Goal: Information Seeking & Learning: Compare options

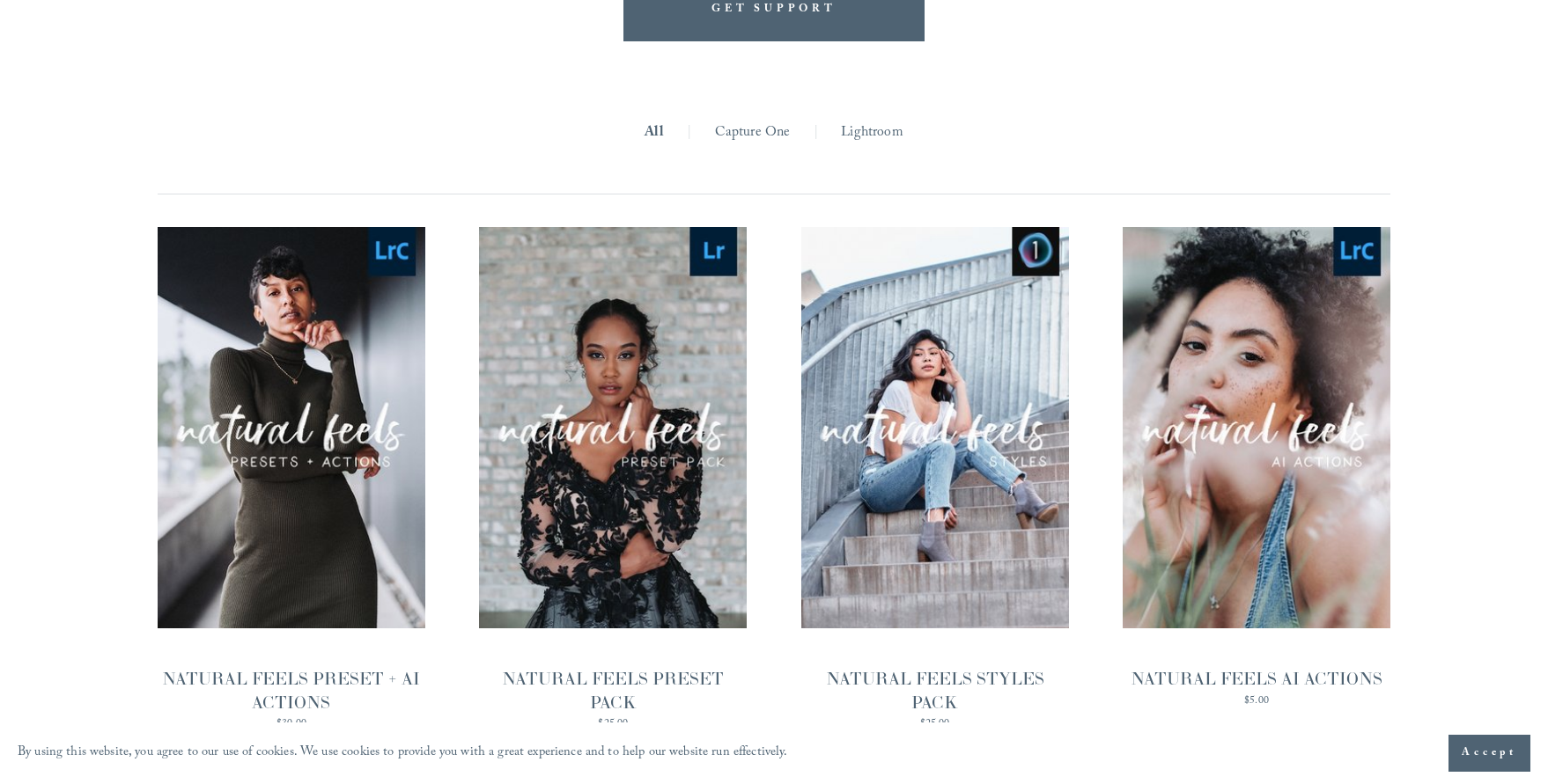
scroll to position [1544, 0]
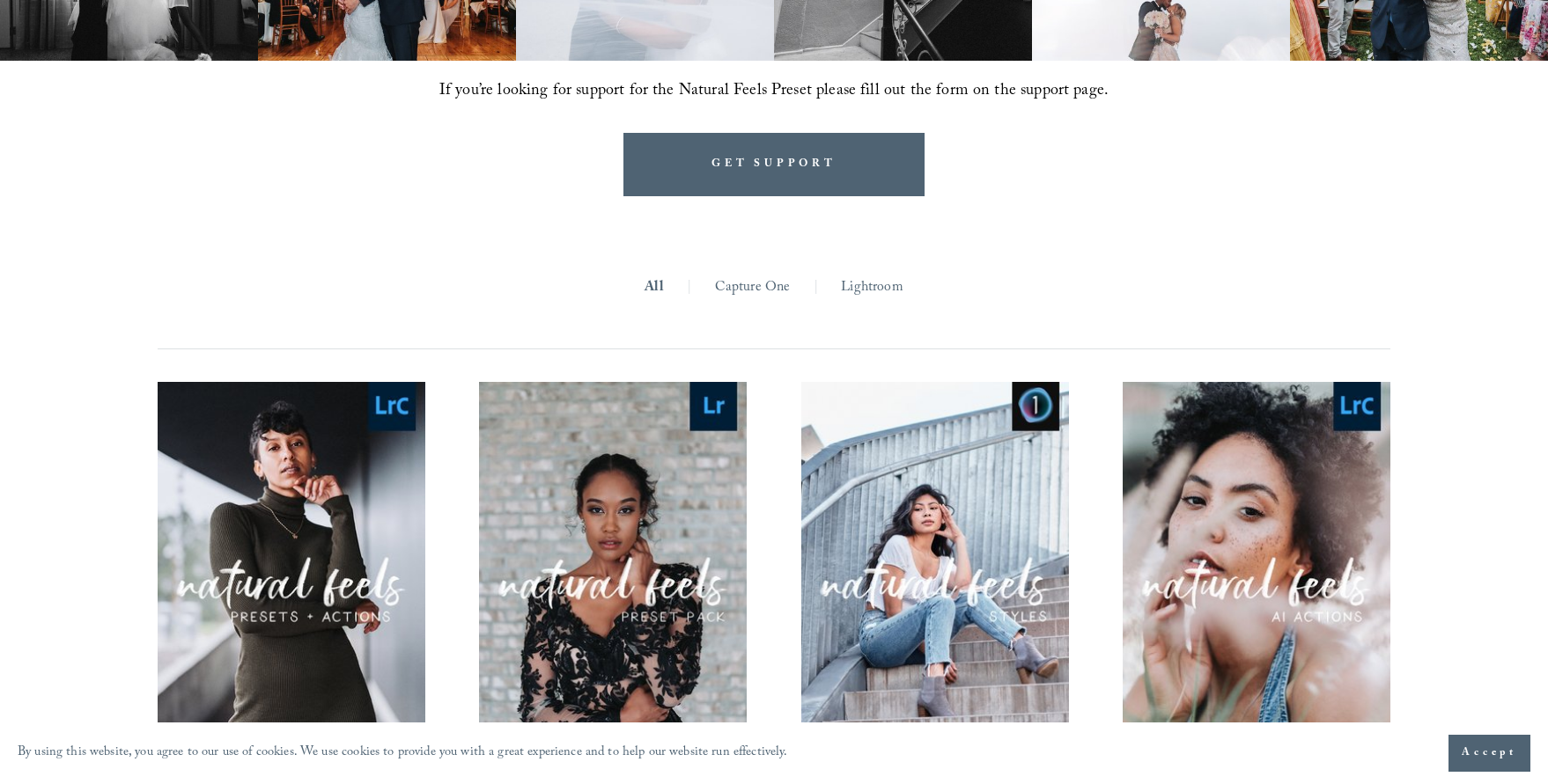
click at [761, 274] on link "Capture One" at bounding box center [753, 288] width 75 height 28
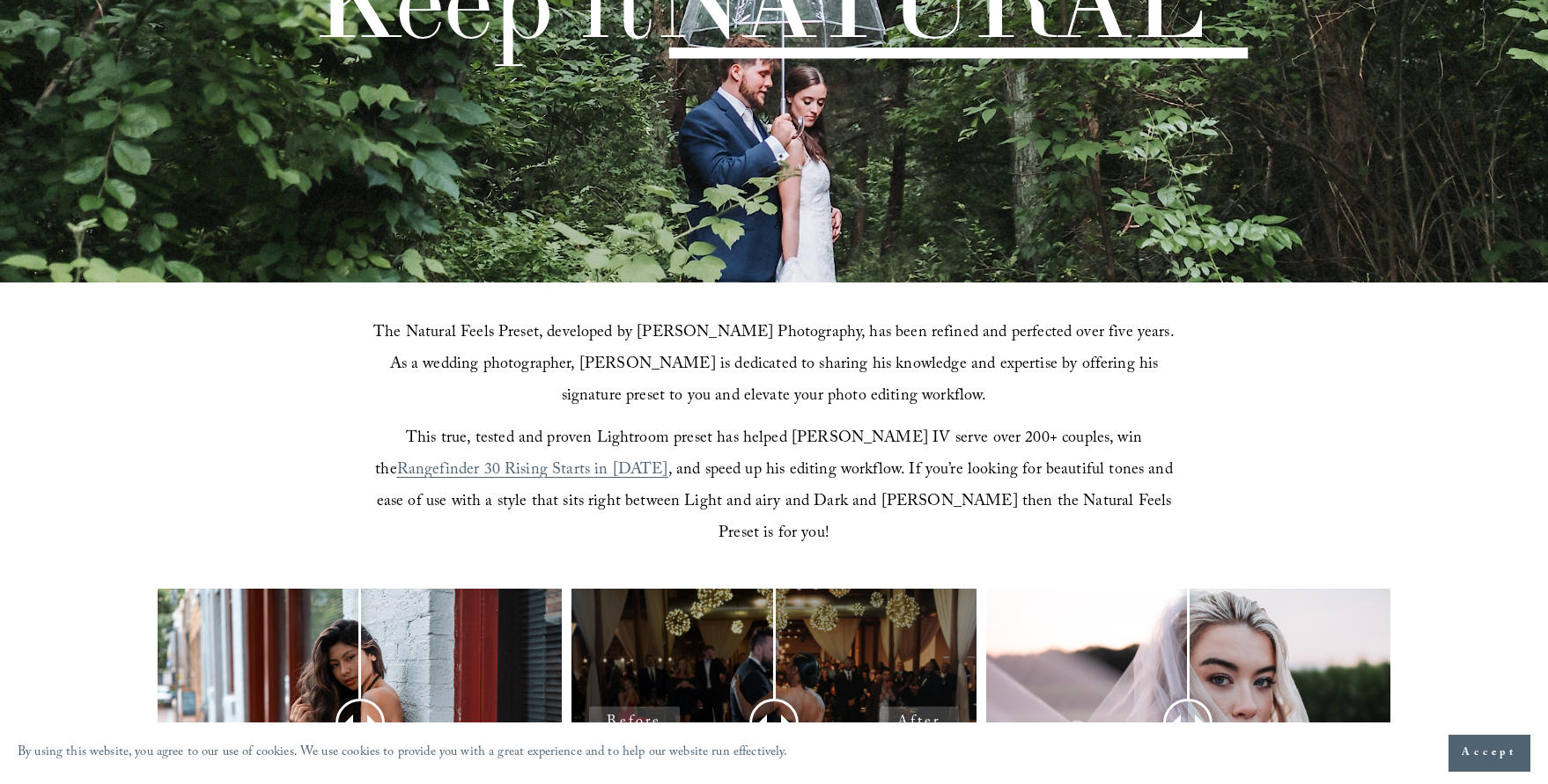
scroll to position [561, 0]
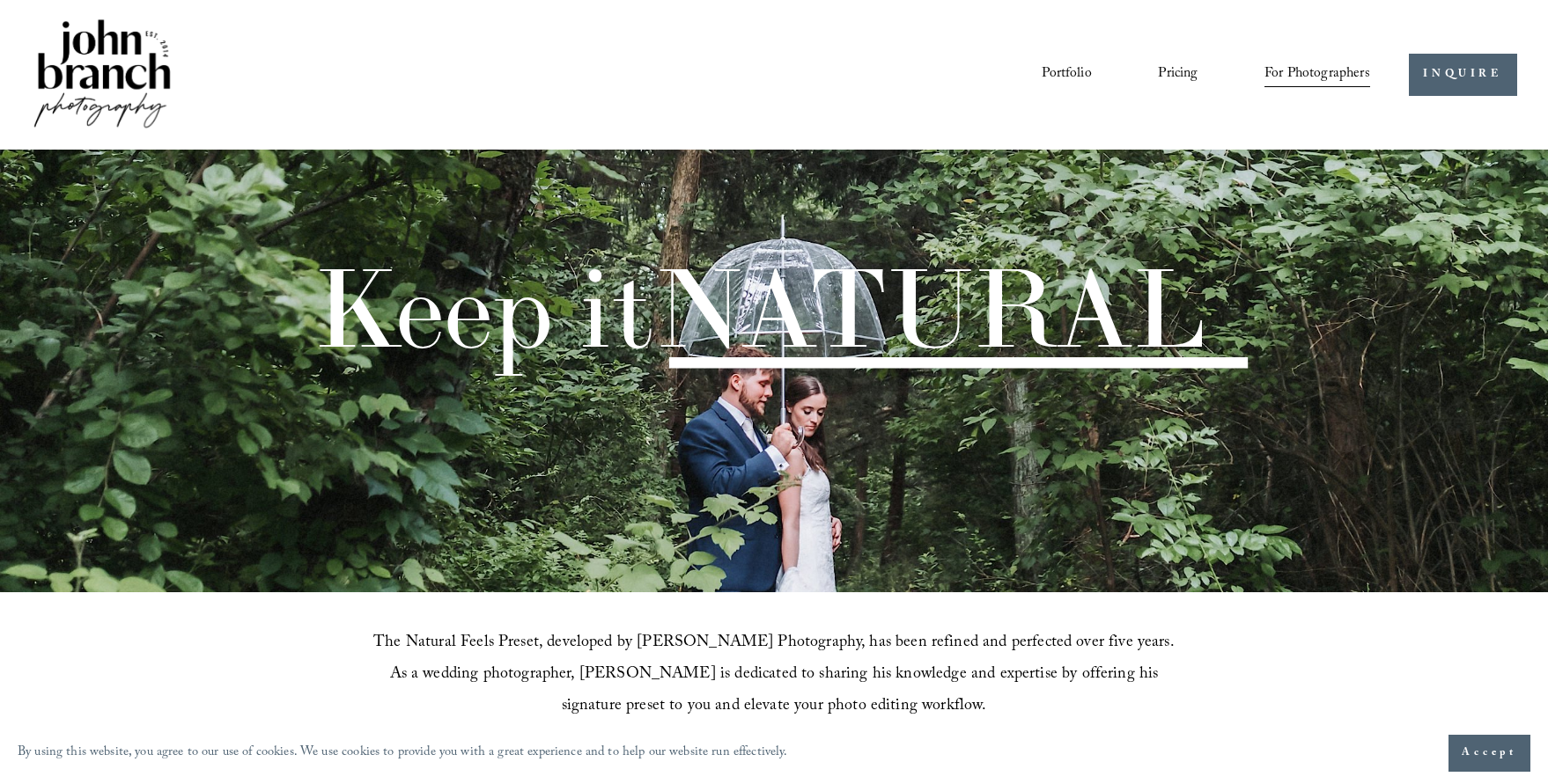
scroll to position [1544, 0]
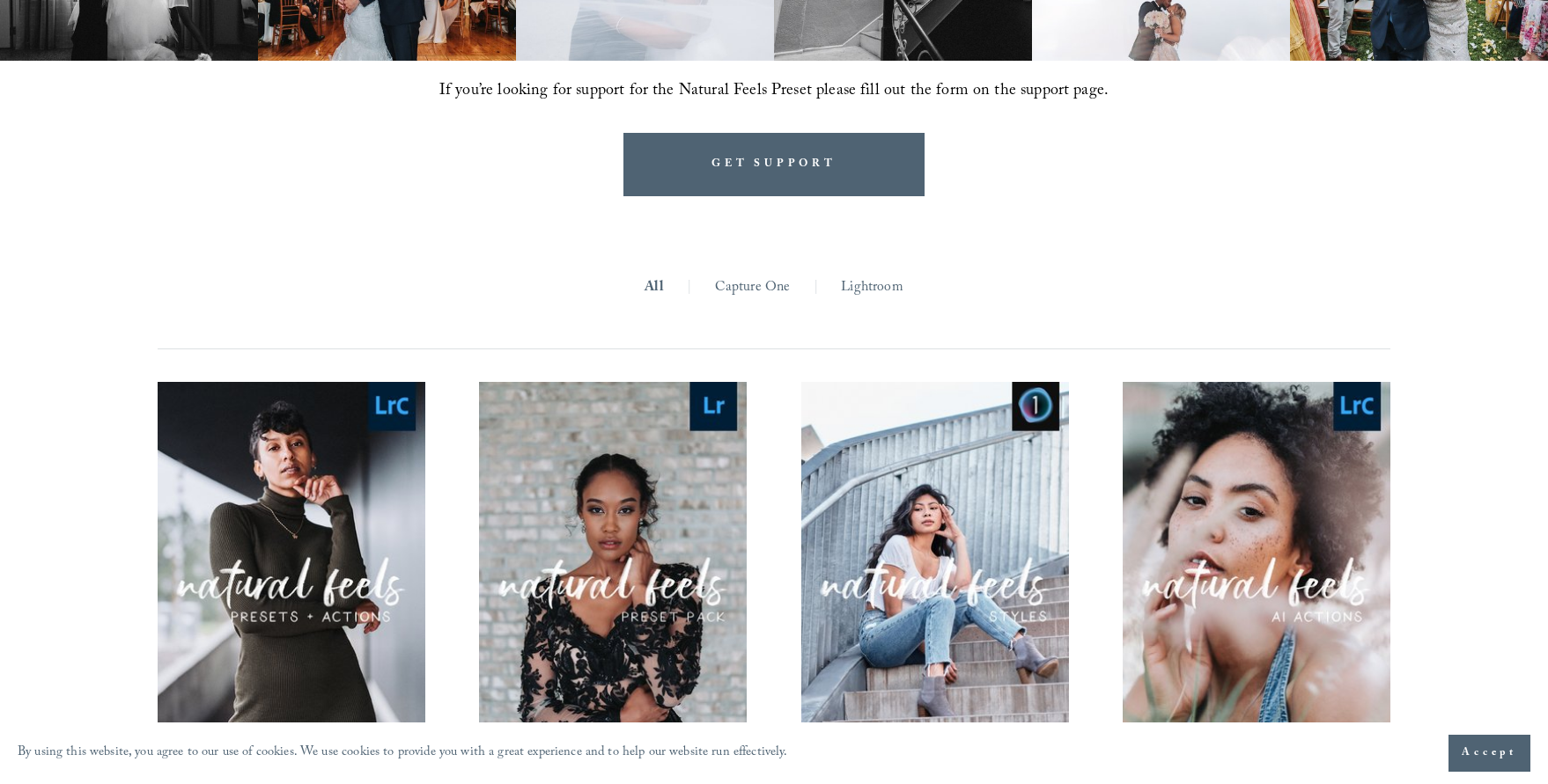
click at [870, 274] on link "Lightroom" at bounding box center [872, 288] width 62 height 28
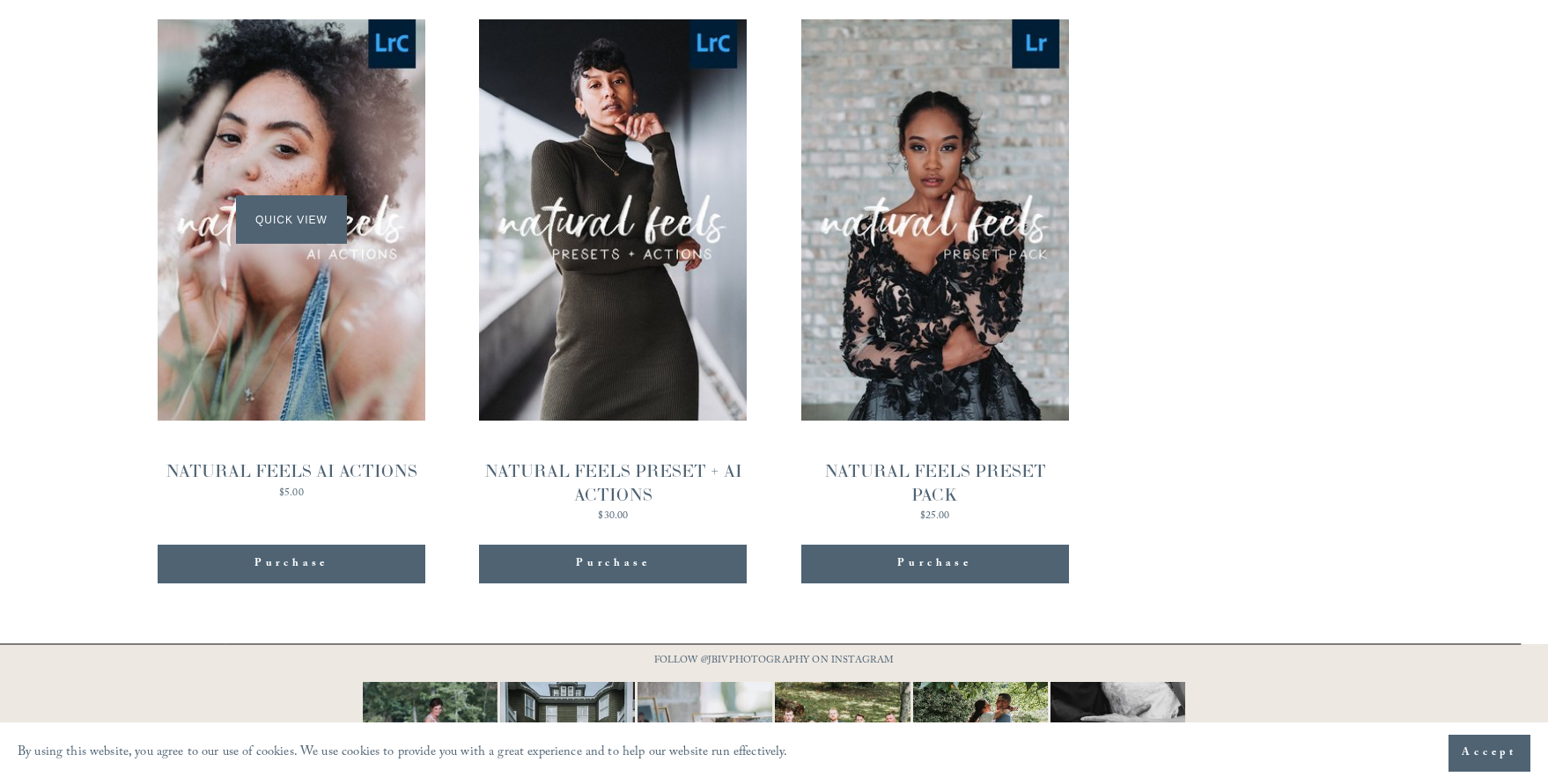
scroll to position [1930, 0]
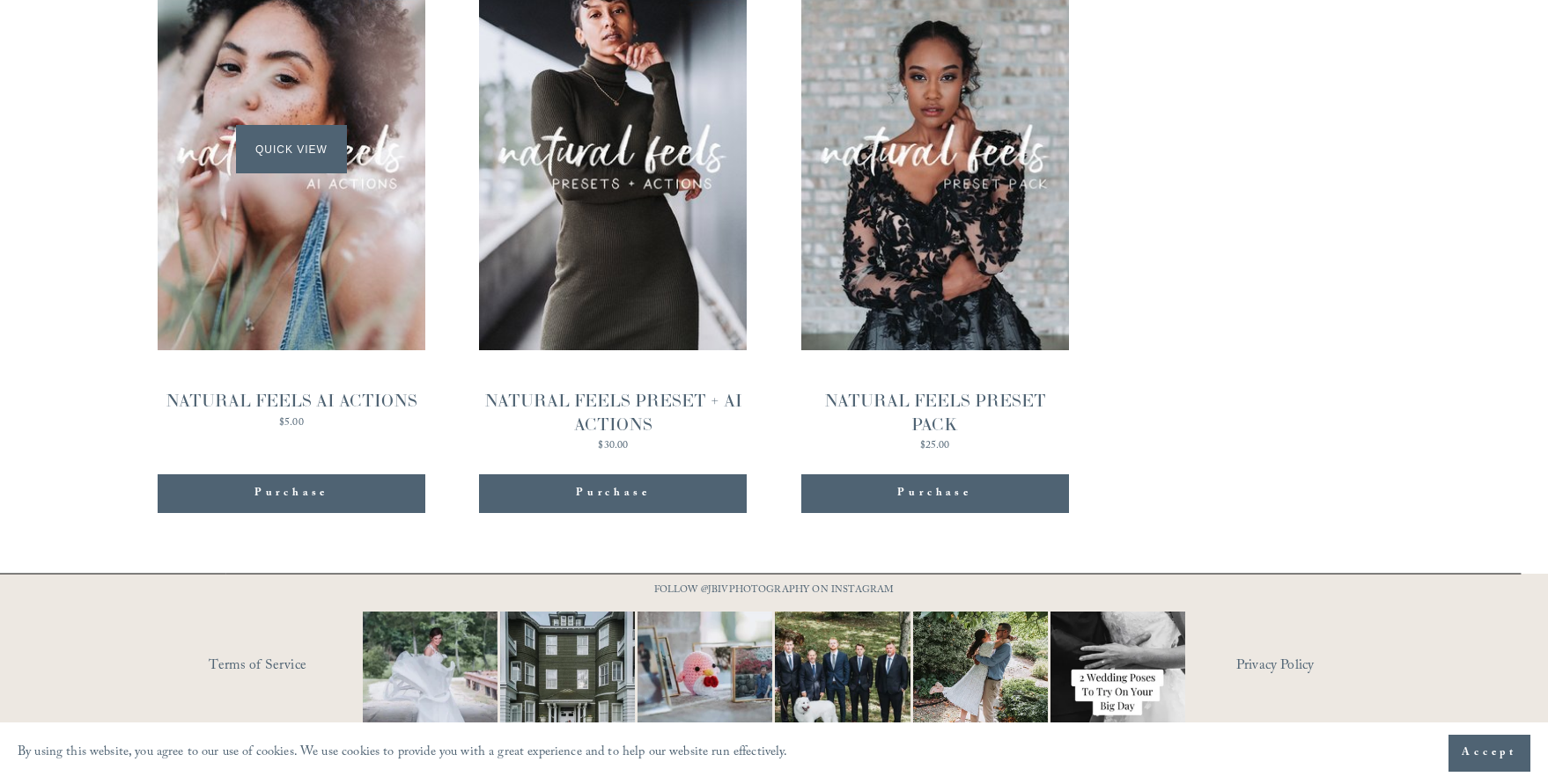
click at [366, 207] on div "Quick View" at bounding box center [291, 150] width 268 height 401
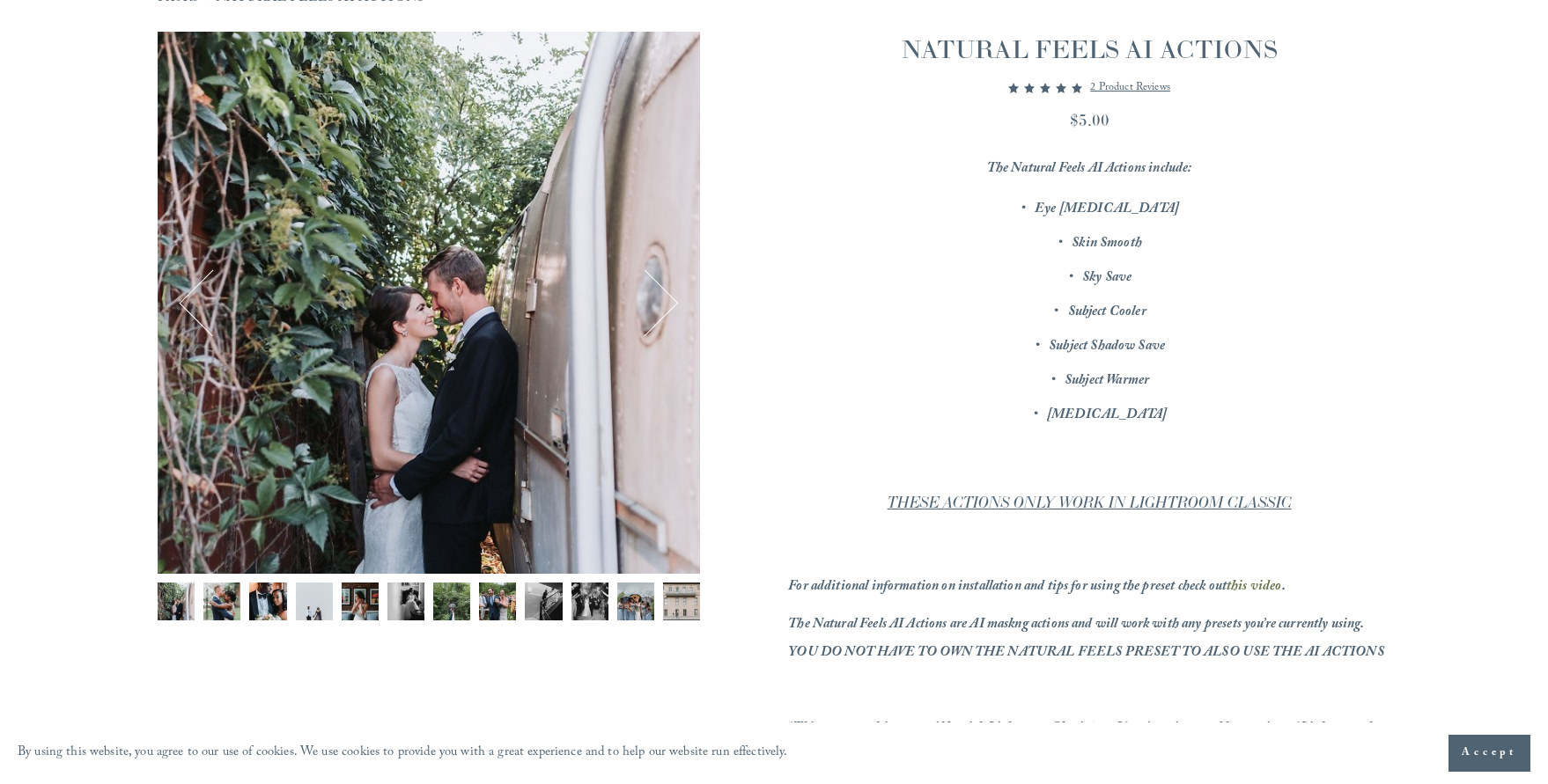
scroll to position [317, 0]
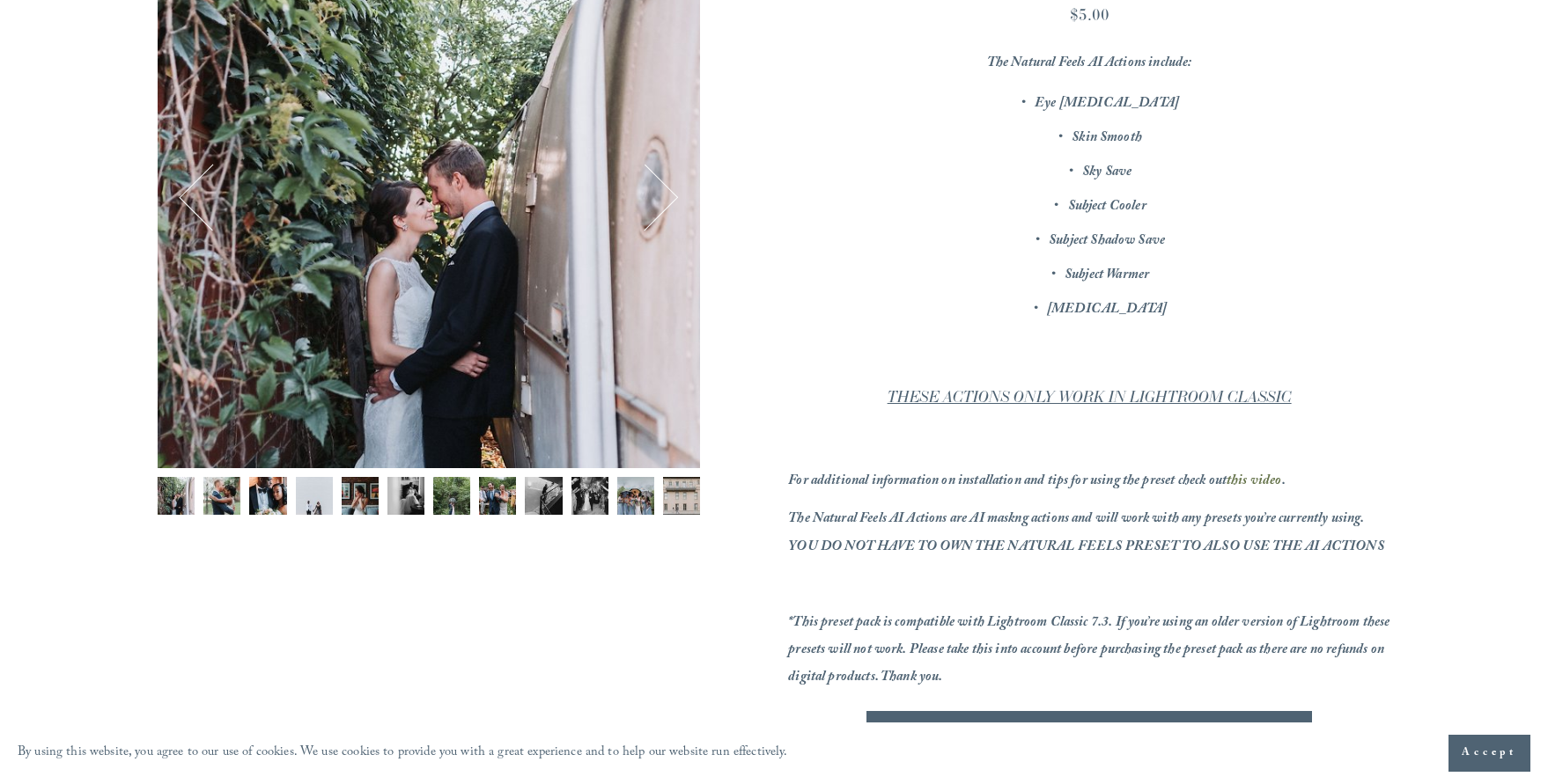
click at [193, 498] on img "Image 1 of 12" at bounding box center [176, 495] width 37 height 37
click at [218, 498] on img "Image 2 of 12" at bounding box center [222, 495] width 37 height 37
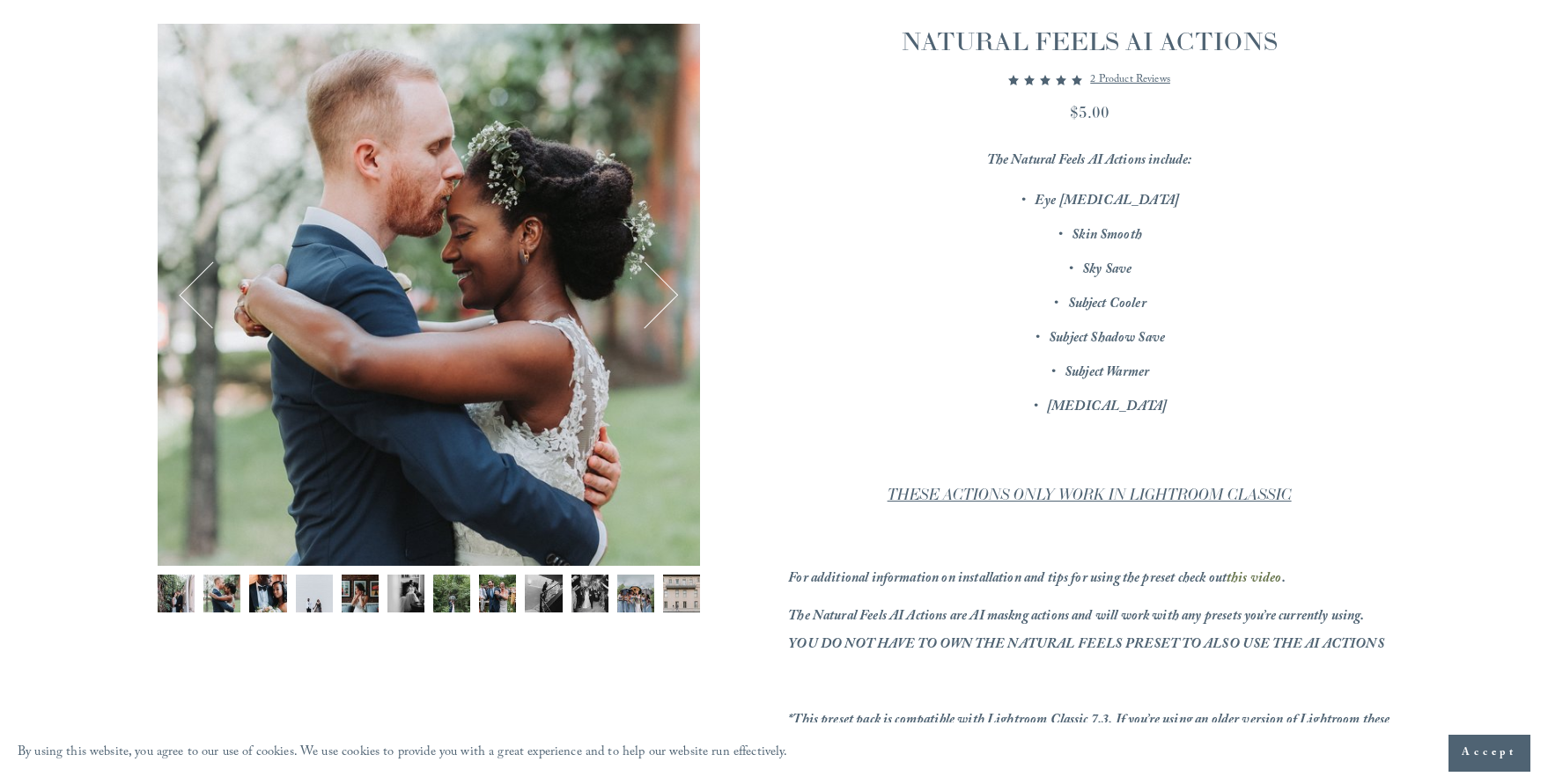
scroll to position [212, 0]
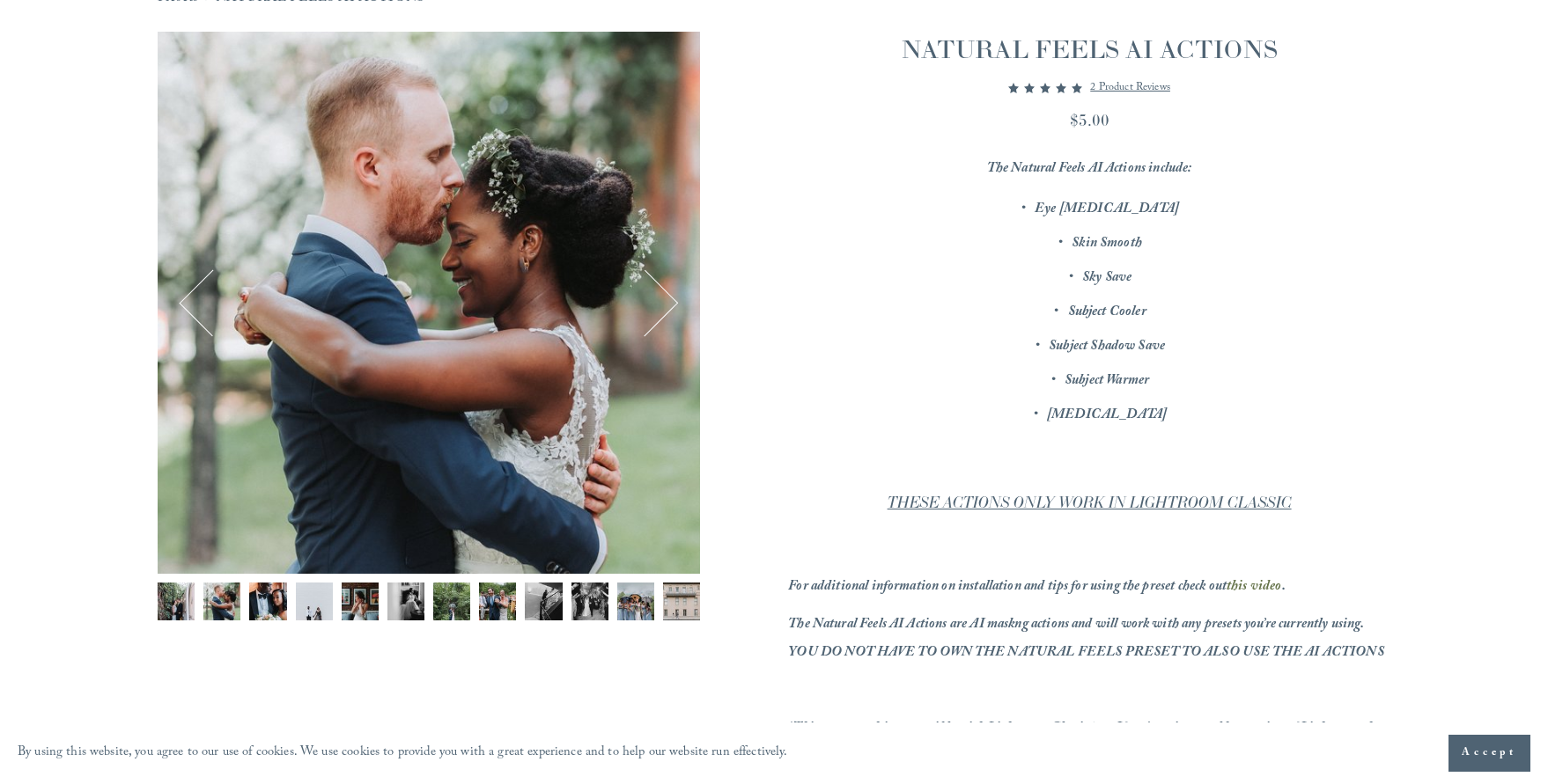
click at [258, 591] on img "Image 3 of 12" at bounding box center [268, 601] width 37 height 37
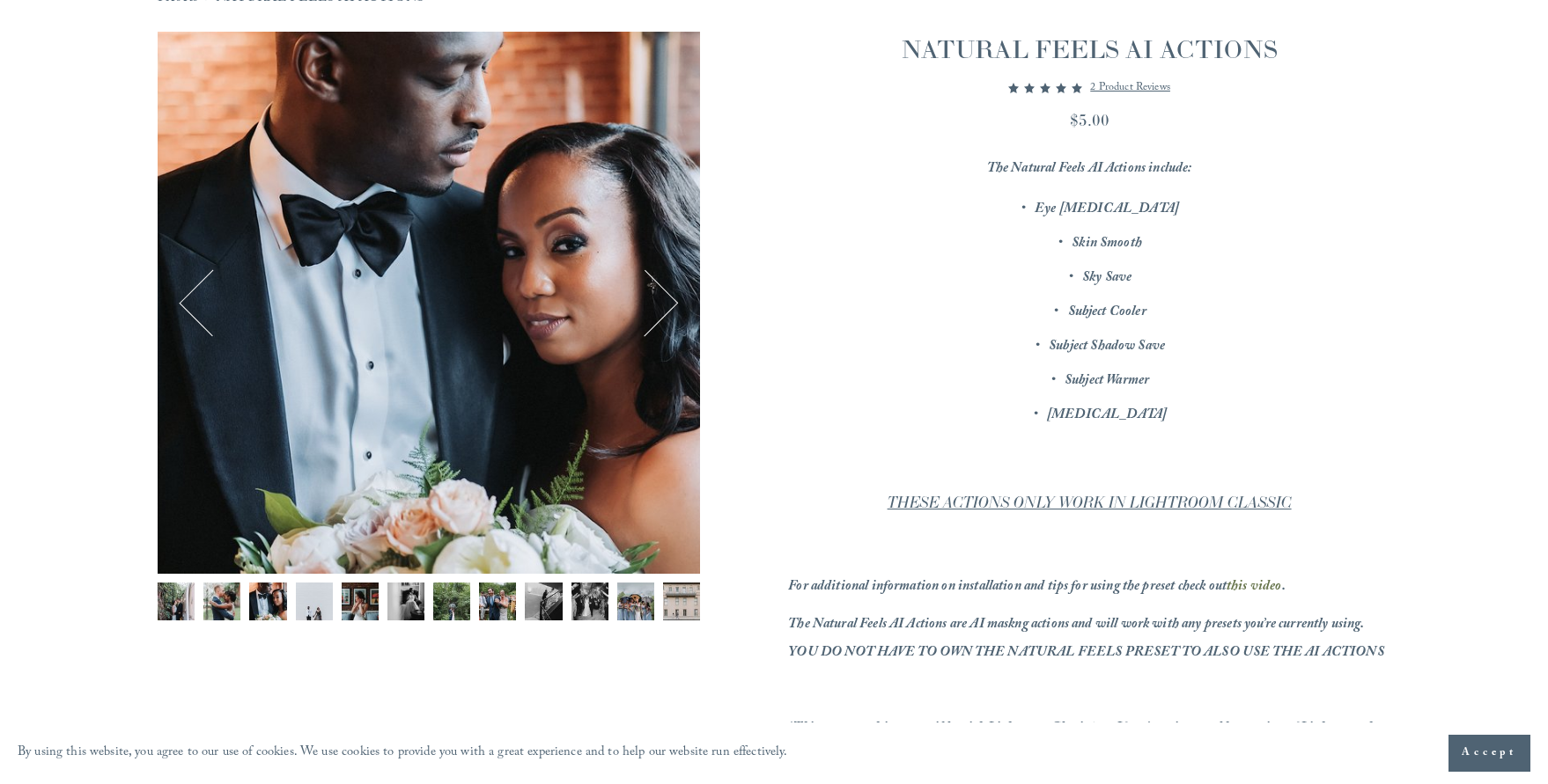
click at [291, 598] on div "Gallery thumbnails" at bounding box center [428, 605] width 542 height 47
click at [300, 601] on img "Image 4 of 12" at bounding box center [314, 601] width 37 height 37
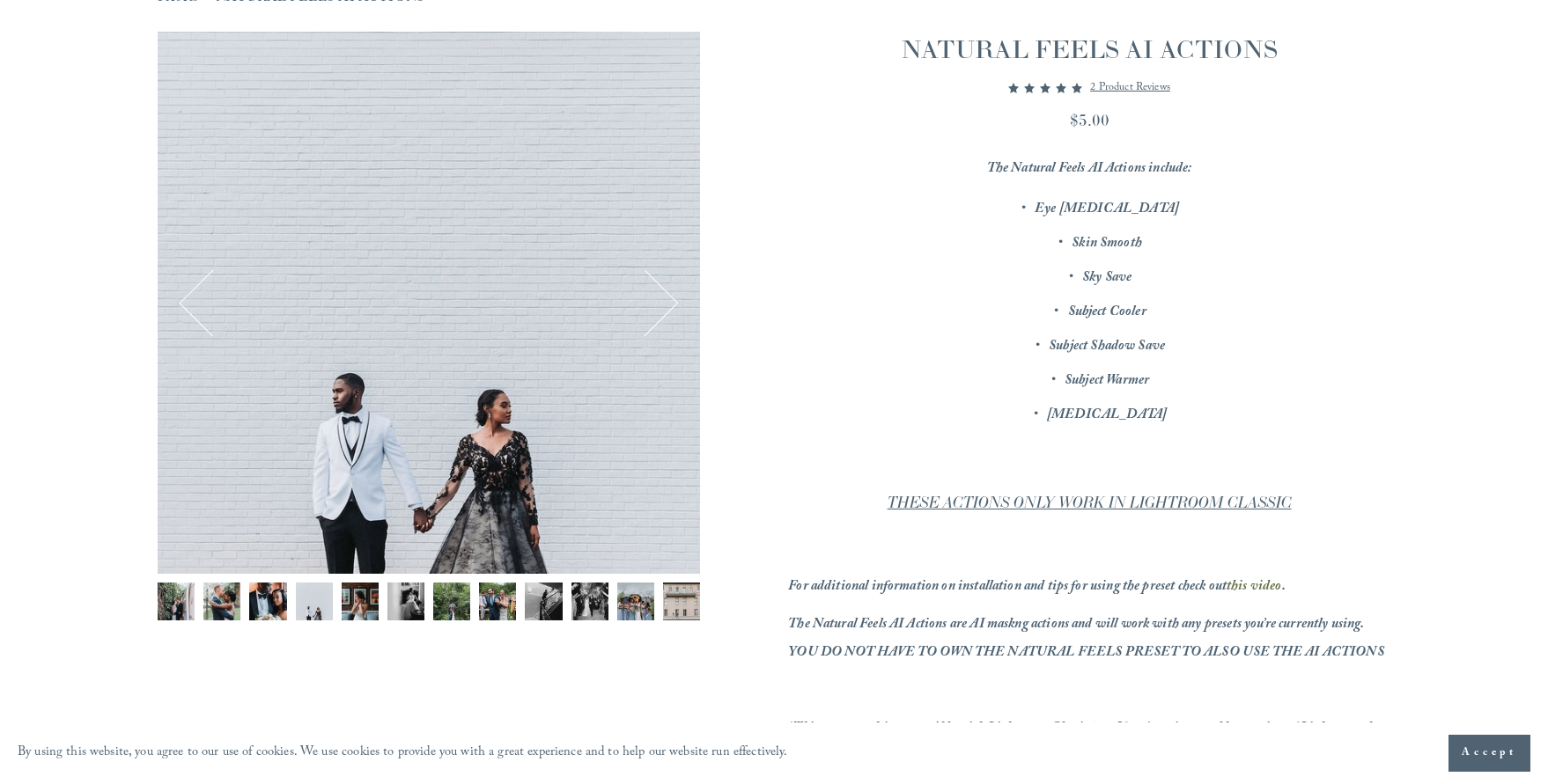
click at [354, 605] on img "Image 5 of 12" at bounding box center [360, 601] width 37 height 37
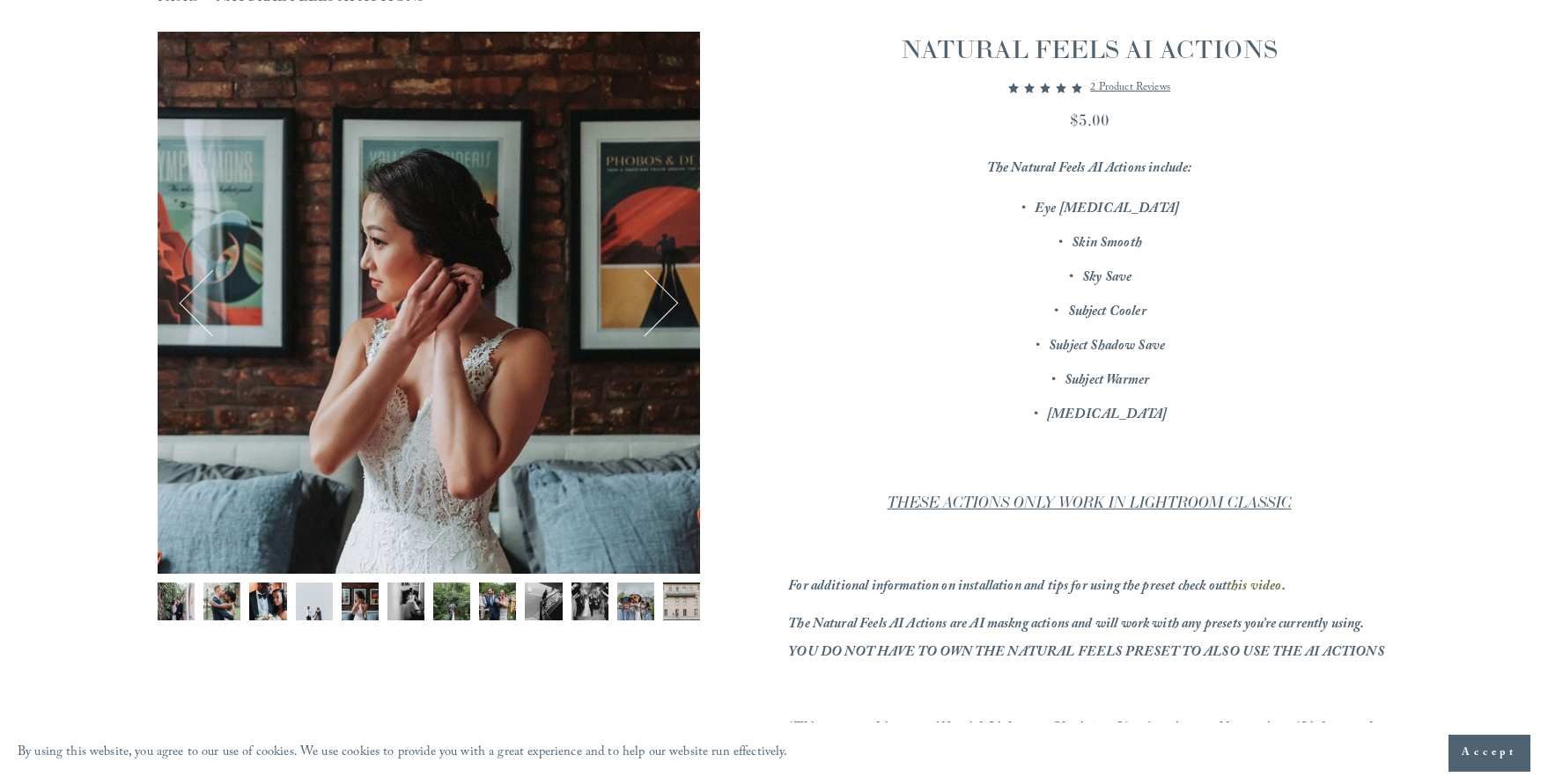
click at [397, 608] on img "Image 6 of 12" at bounding box center [406, 601] width 37 height 37
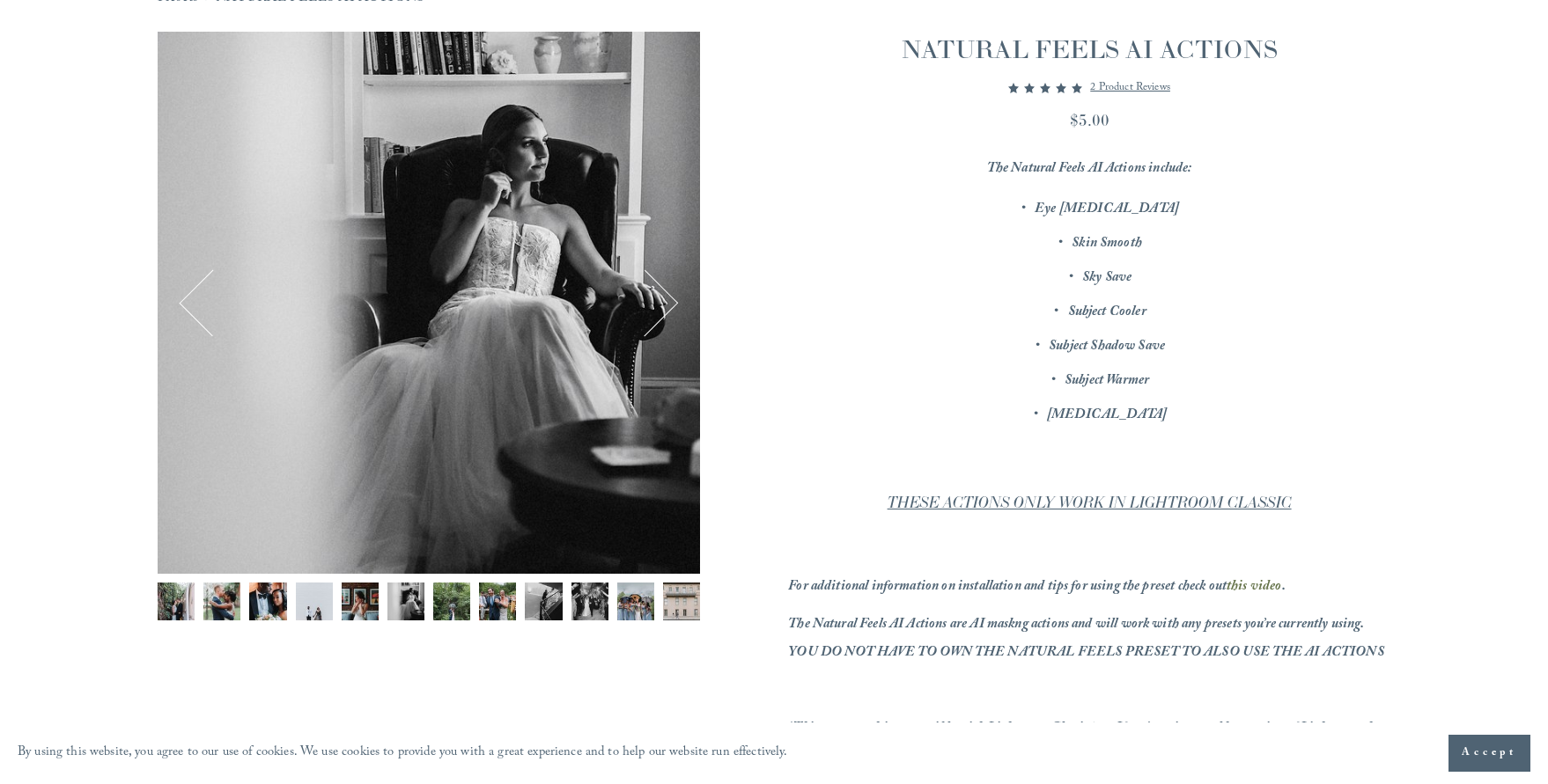
click at [437, 609] on img "Image 7 of 12" at bounding box center [452, 601] width 37 height 37
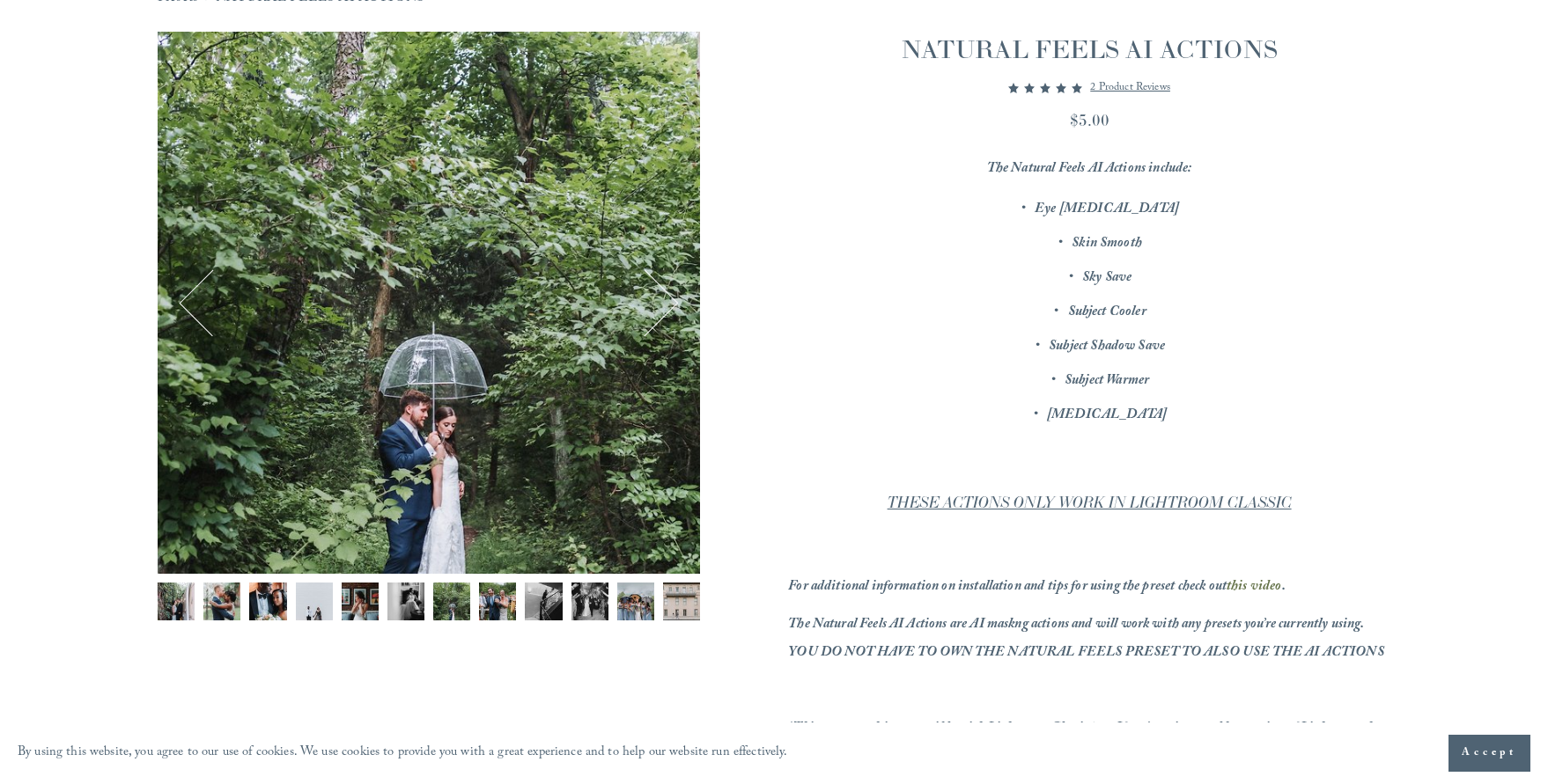
drag, startPoint x: 485, startPoint y: 616, endPoint x: 535, endPoint y: 607, distance: 50.8
click at [485, 616] on img "Image 8 of 12" at bounding box center [497, 601] width 37 height 37
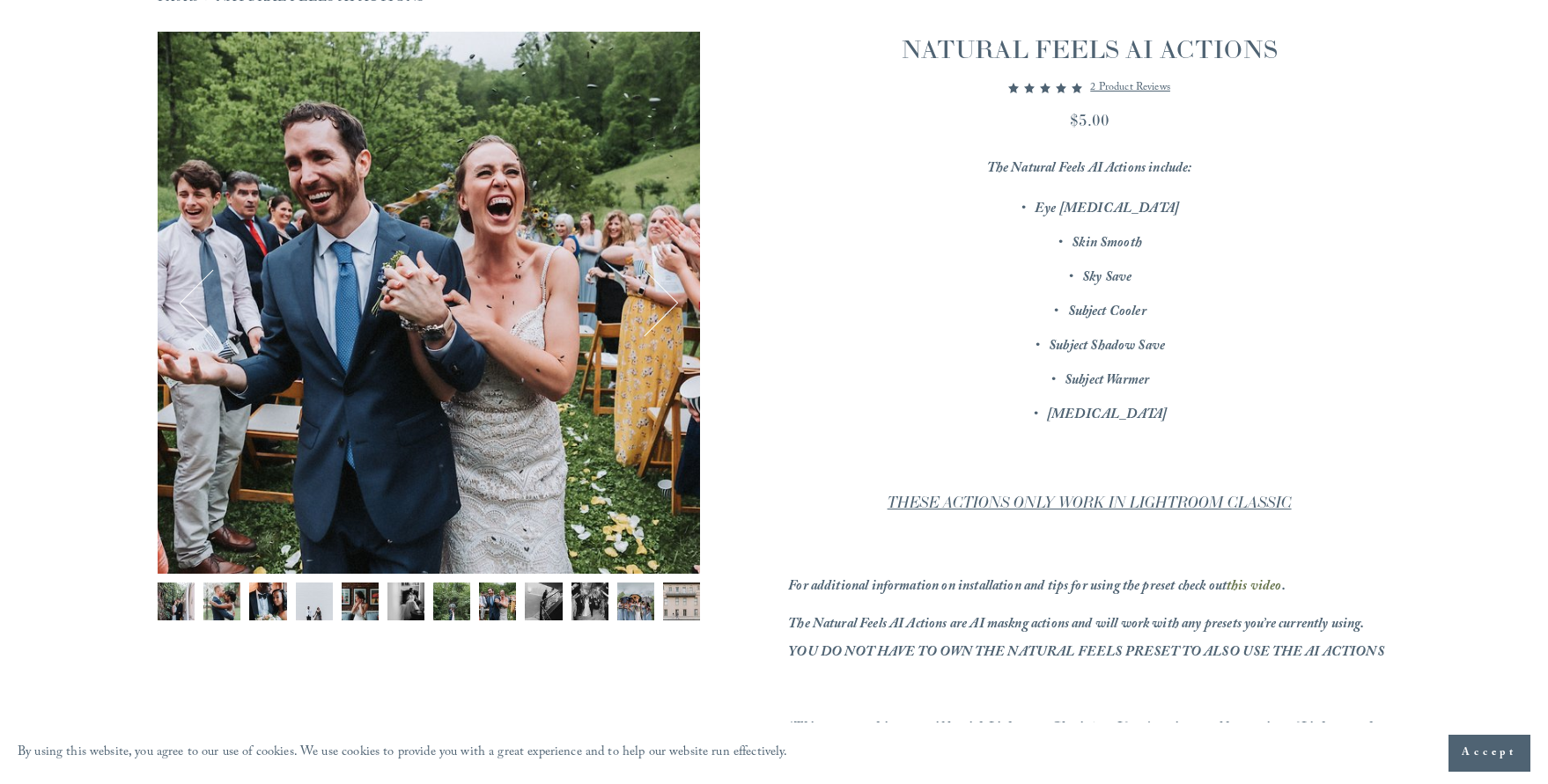
click at [550, 600] on img "Image 9 of 12" at bounding box center [543, 601] width 37 height 37
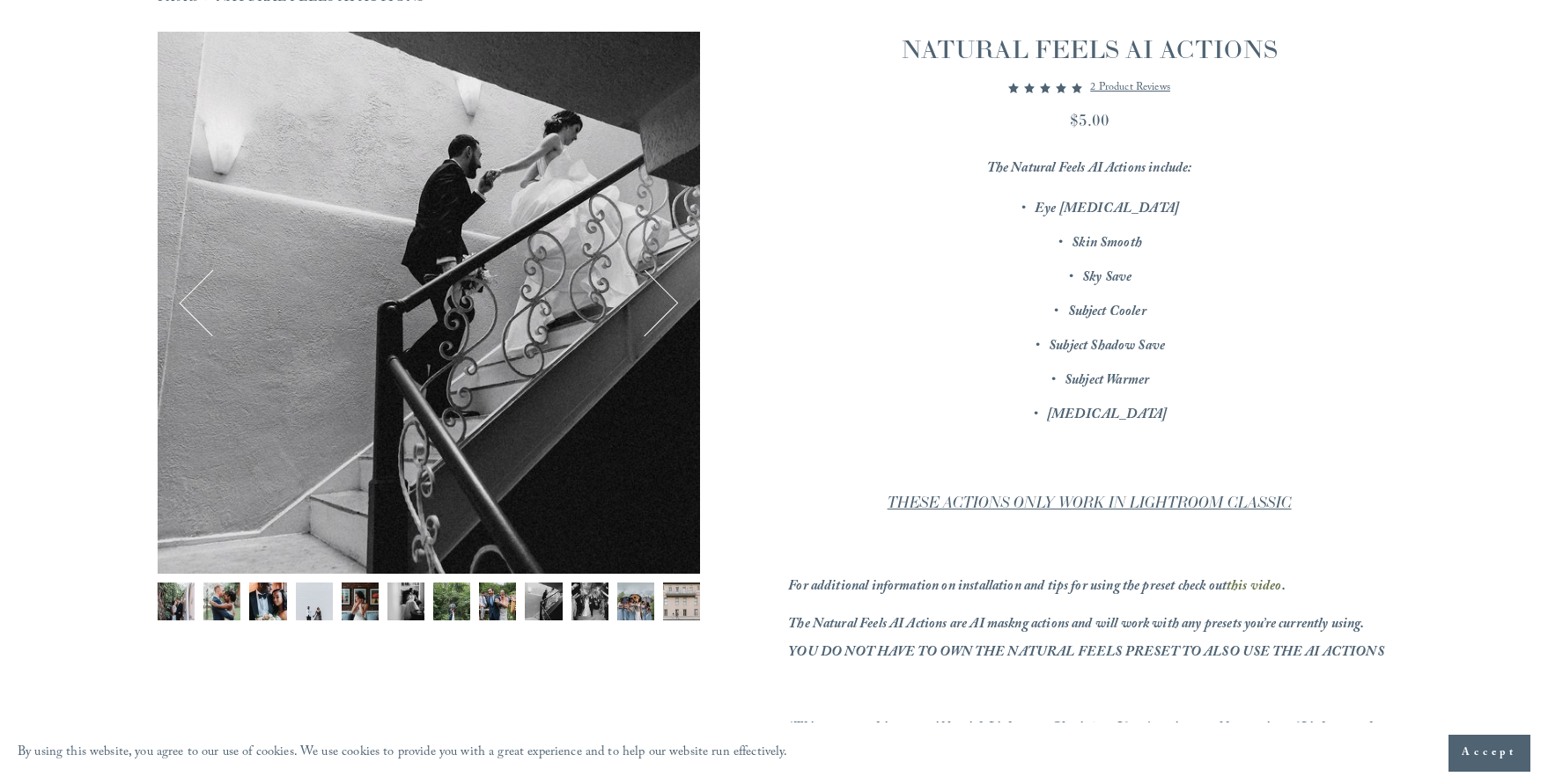
click at [578, 603] on img "Image 10 of 12" at bounding box center [590, 601] width 37 height 37
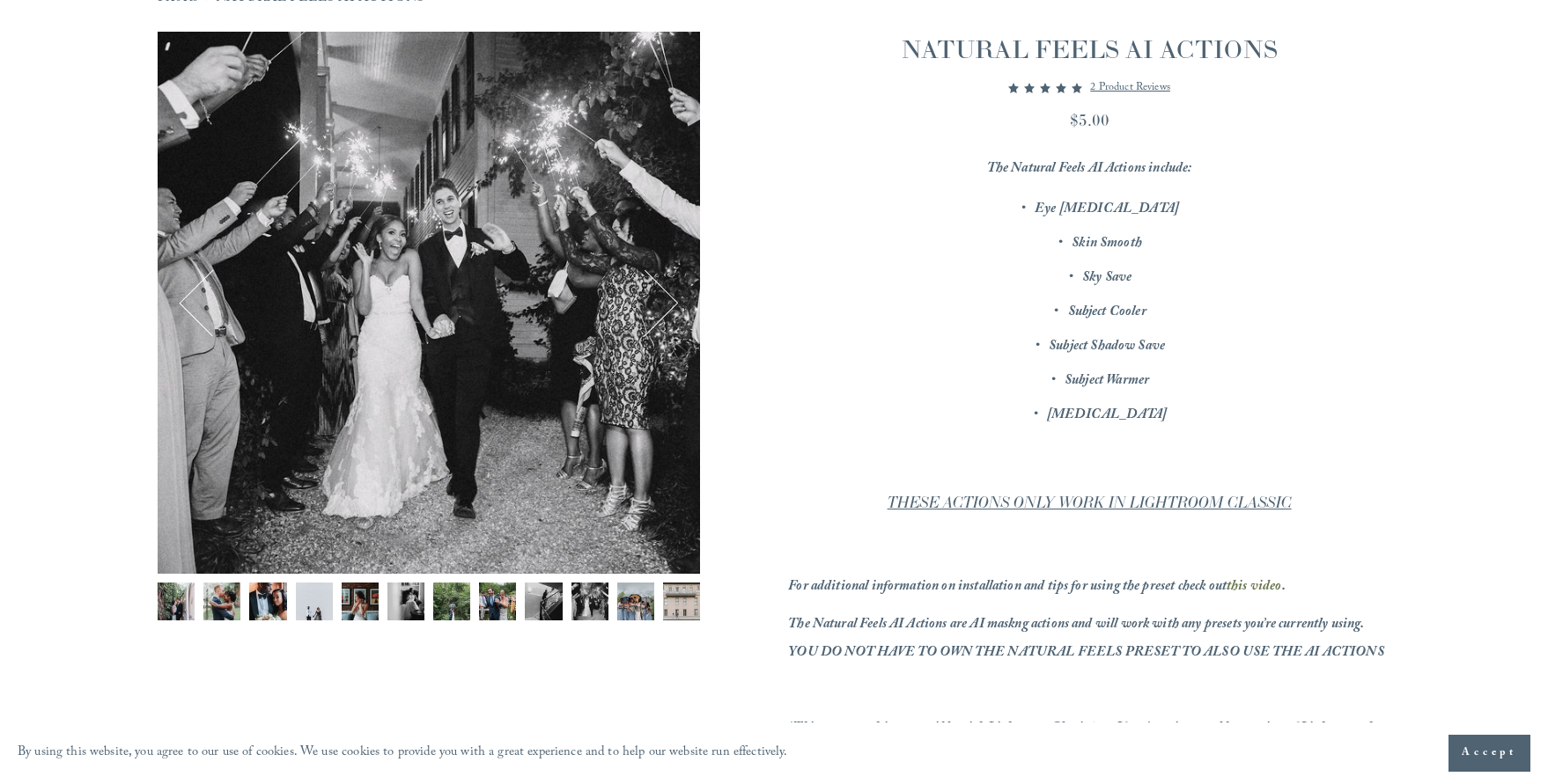
click at [627, 603] on img "Image 11 of 12" at bounding box center [636, 601] width 37 height 37
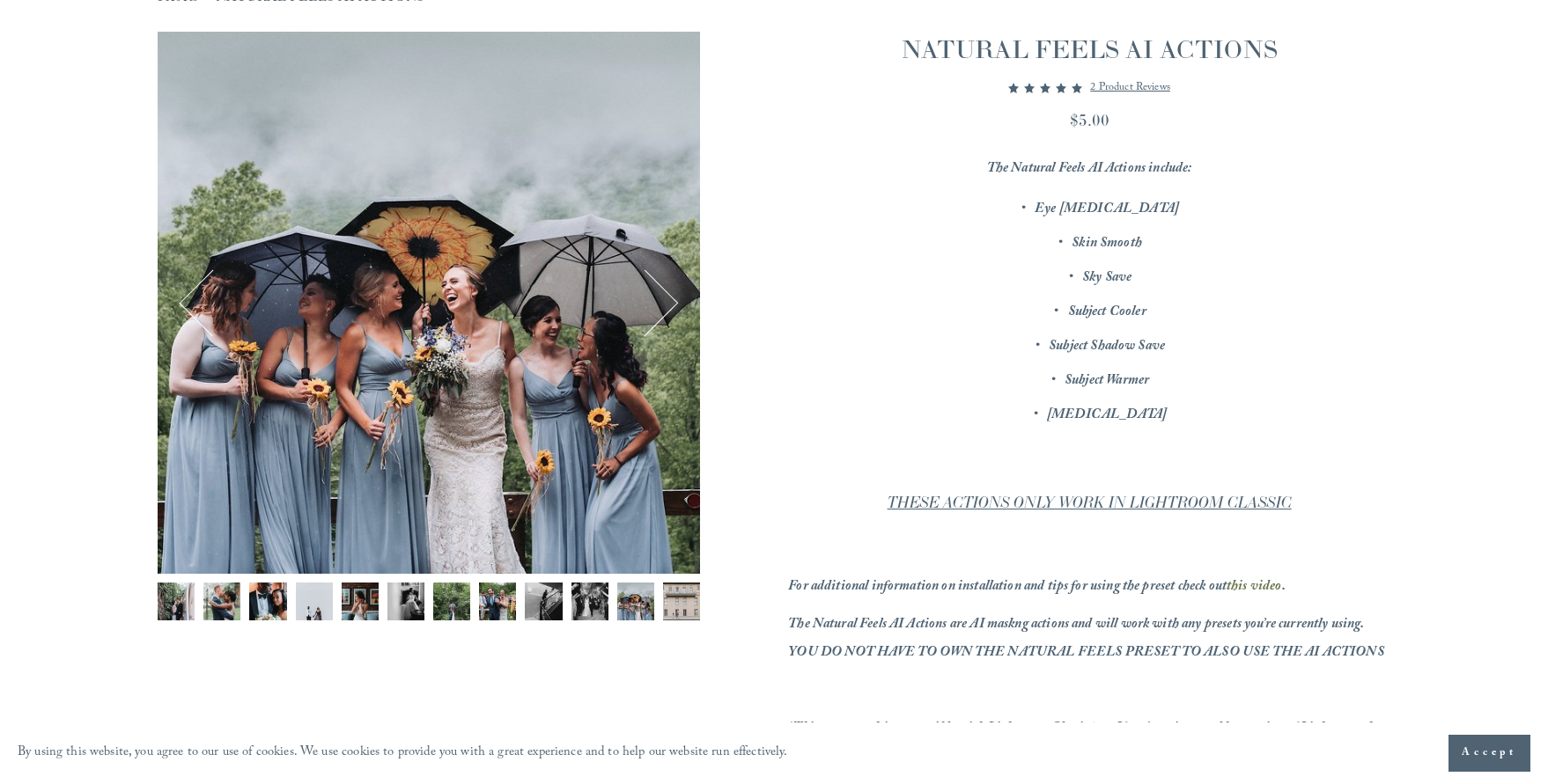
click at [664, 603] on img "Image 12 of 12" at bounding box center [681, 601] width 37 height 37
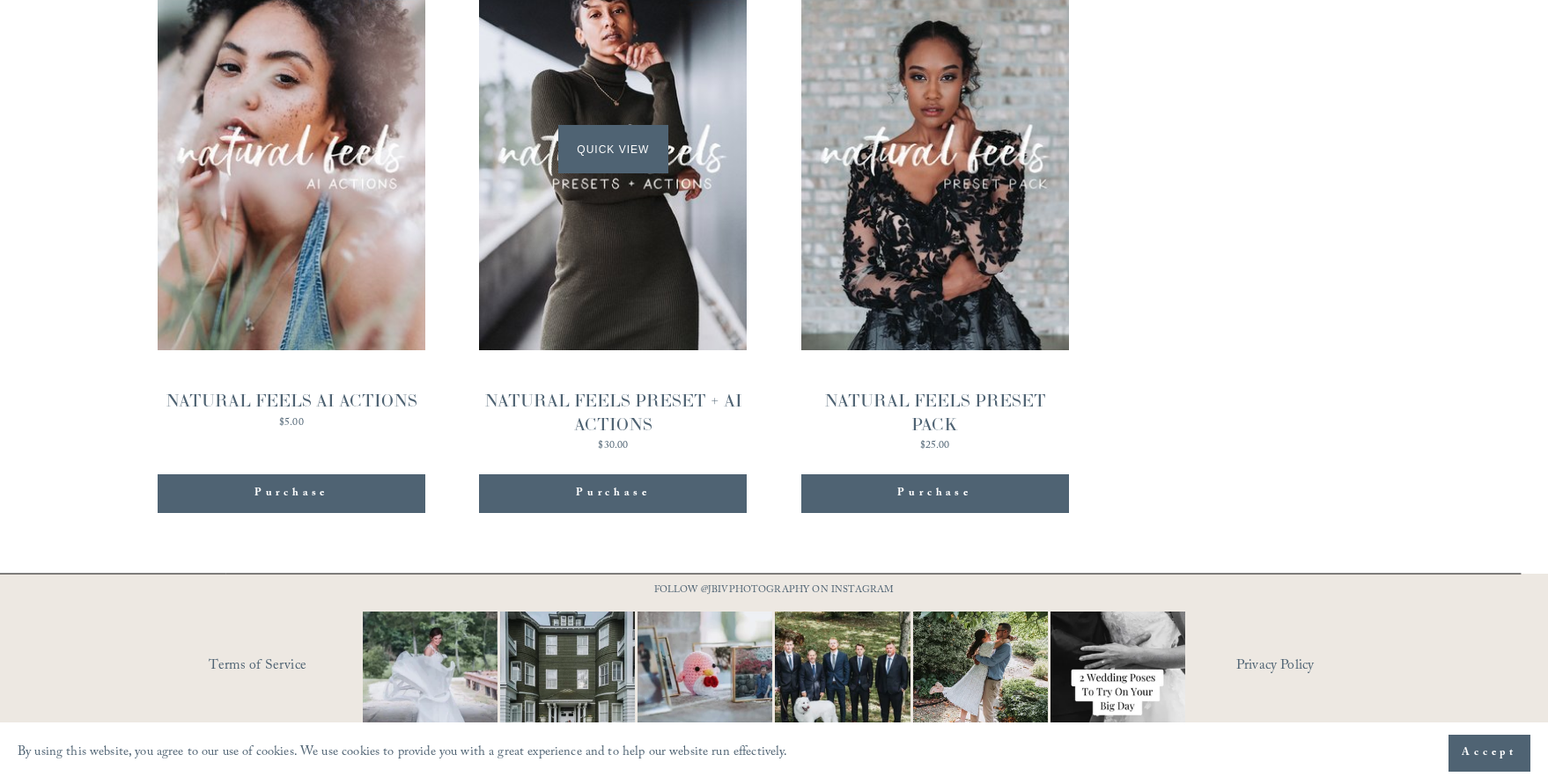
scroll to position [1599, 0]
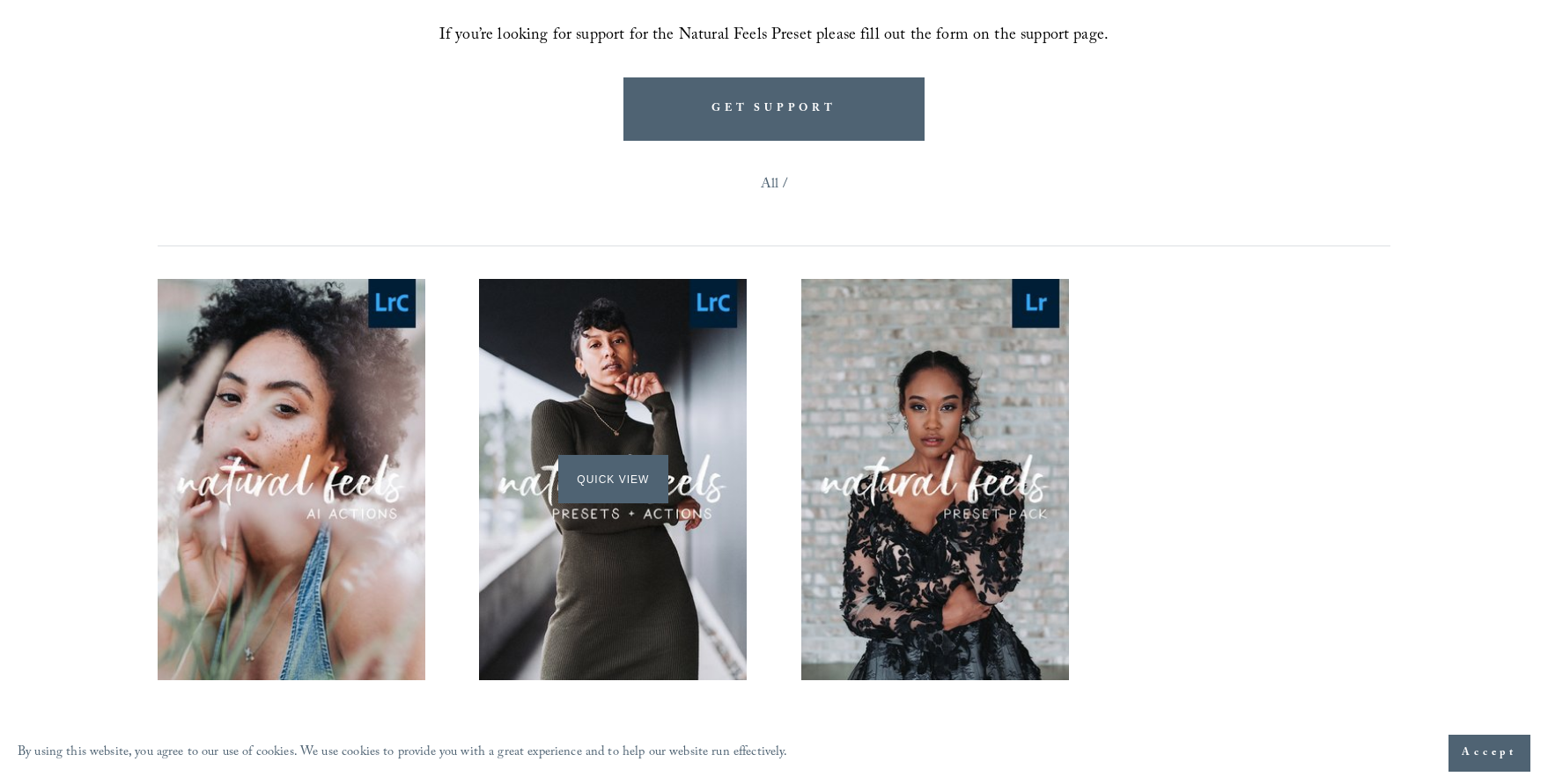
click at [677, 352] on div "Quick View" at bounding box center [612, 479] width 268 height 401
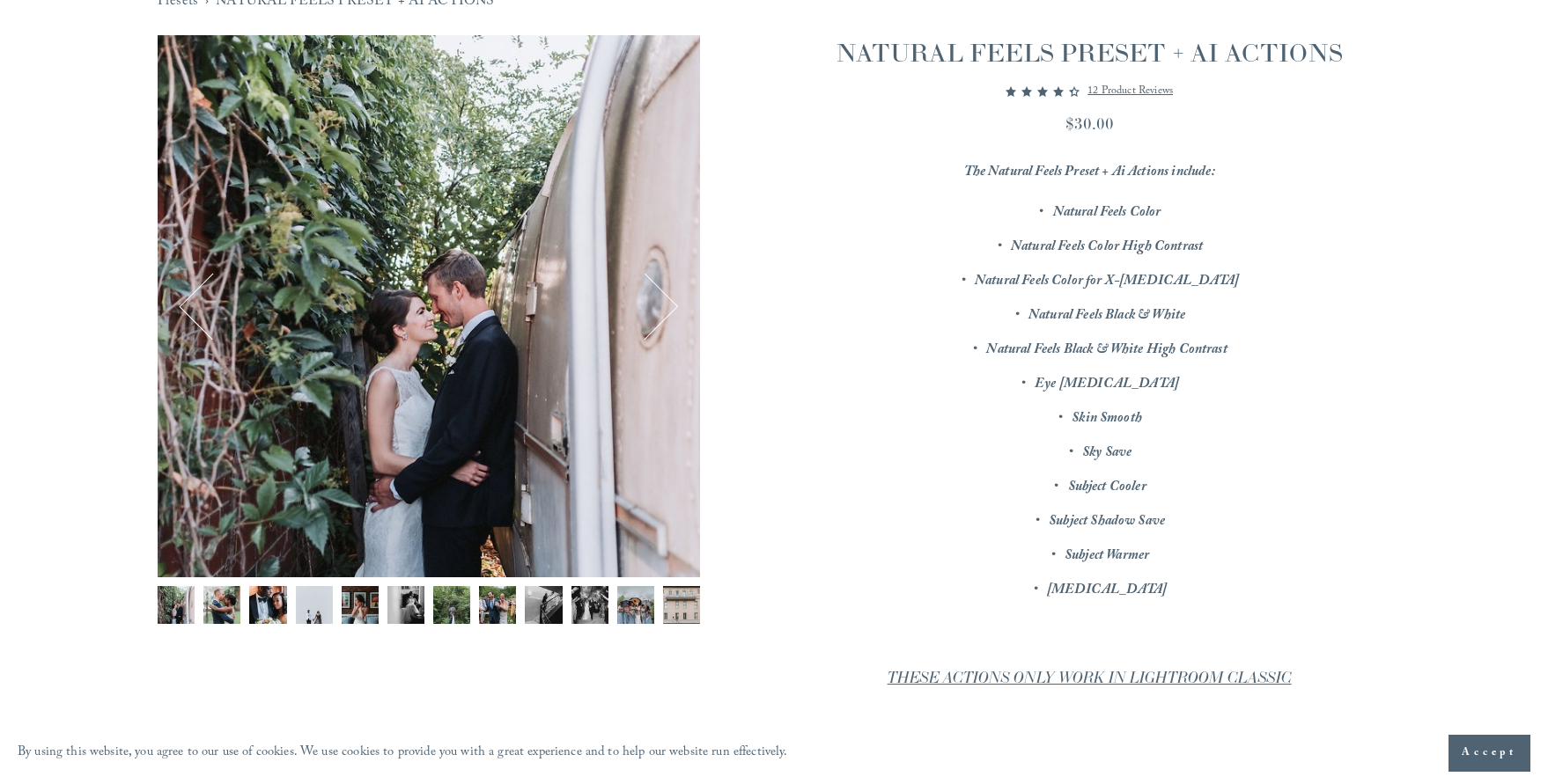
scroll to position [212, 0]
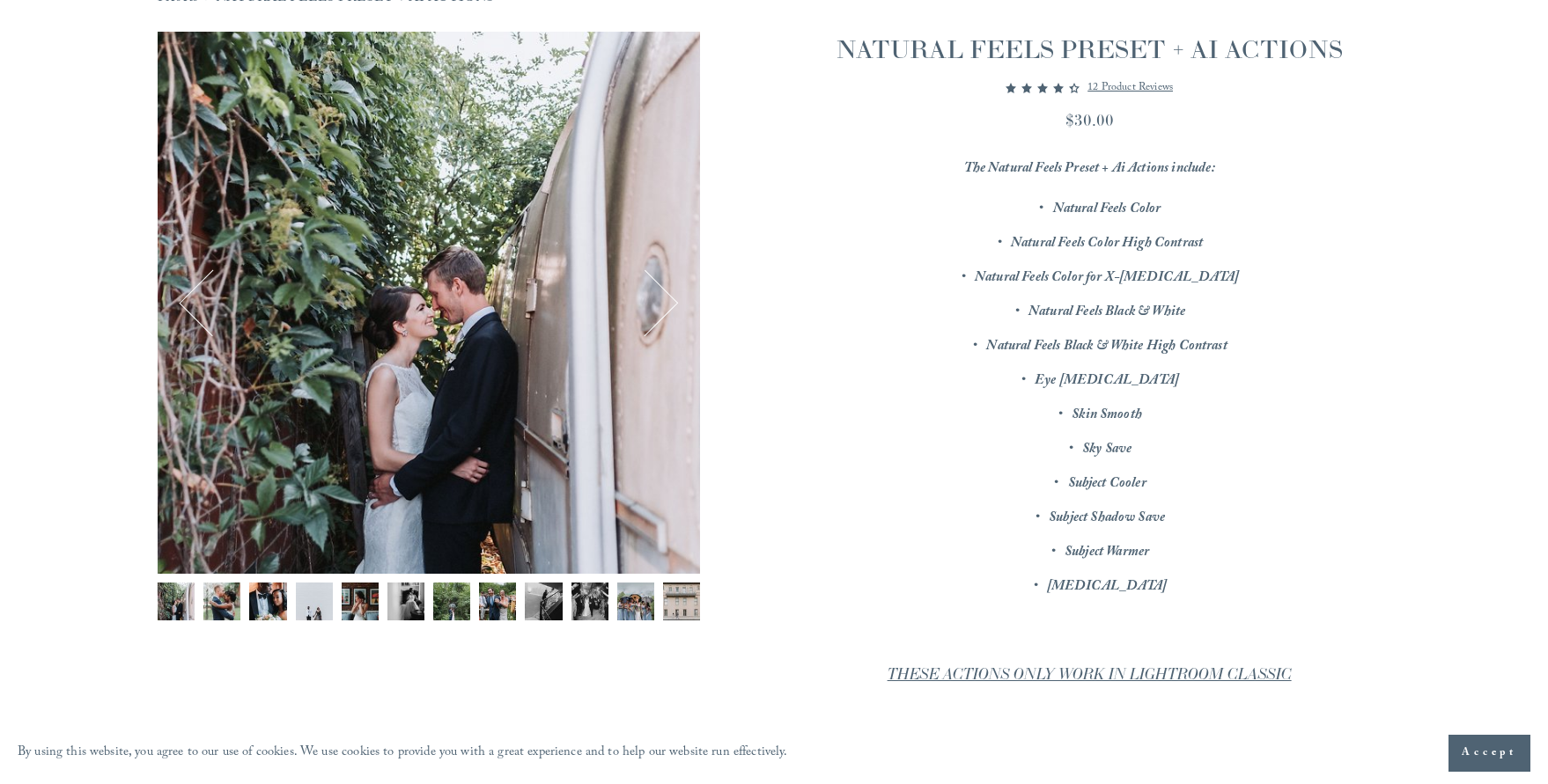
click at [381, 589] on div "Gallery thumbnails" at bounding box center [428, 605] width 542 height 47
click at [376, 592] on img "Image 5 of 12" at bounding box center [360, 601] width 37 height 37
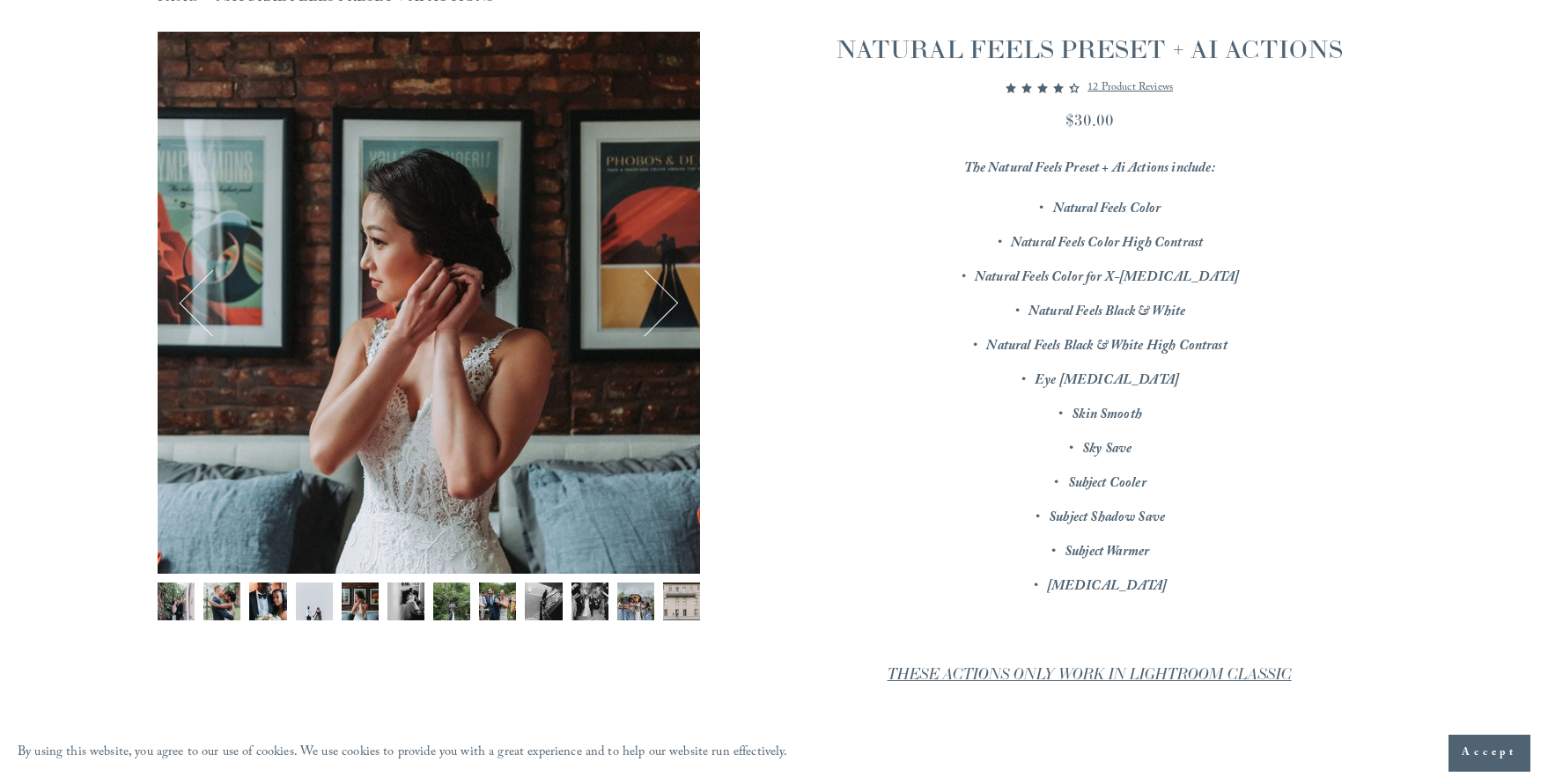
click at [411, 596] on img "Image 6 of 12" at bounding box center [406, 601] width 37 height 37
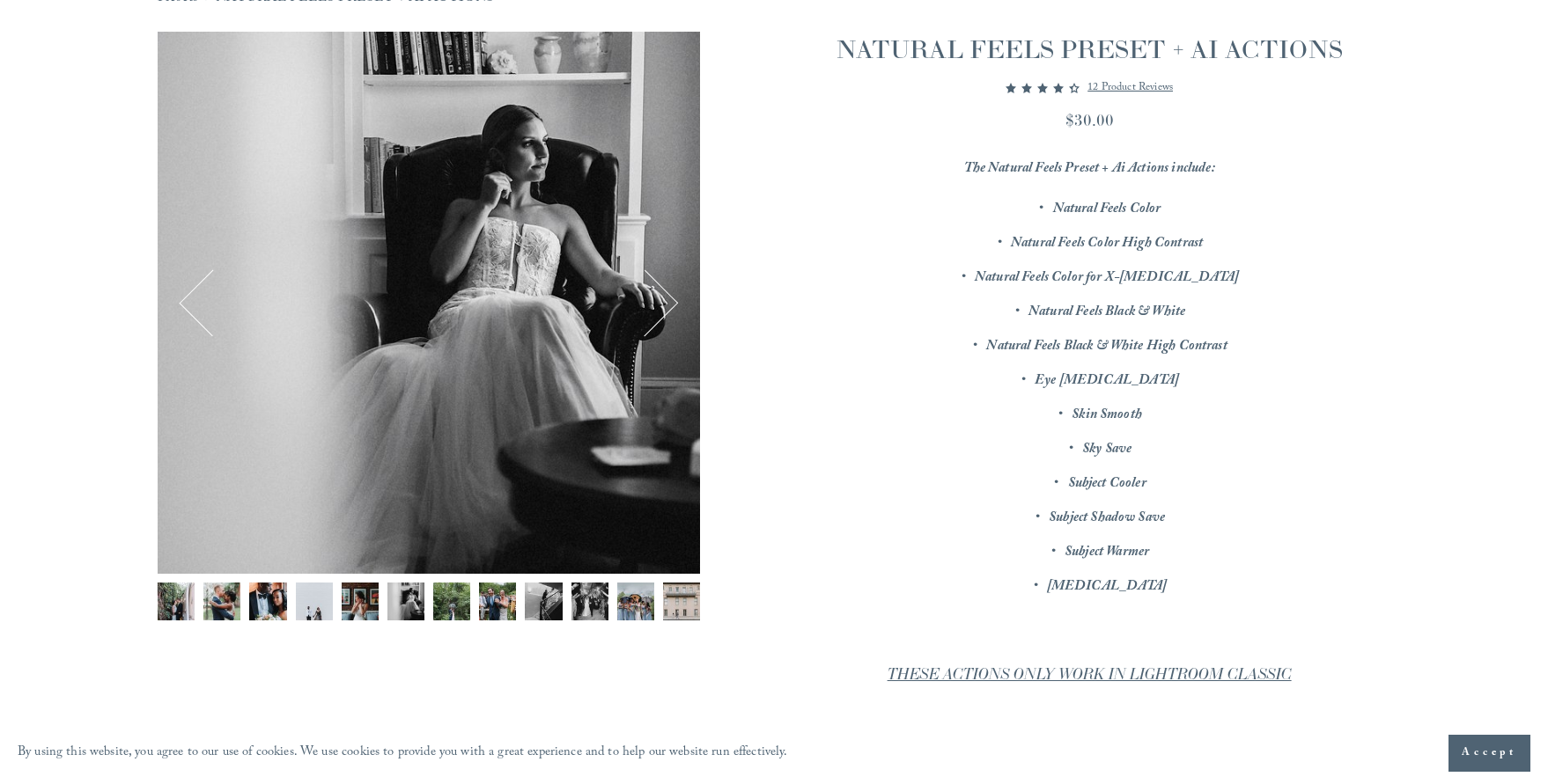
click at [457, 597] on img "Image 7 of 12" at bounding box center [452, 601] width 37 height 37
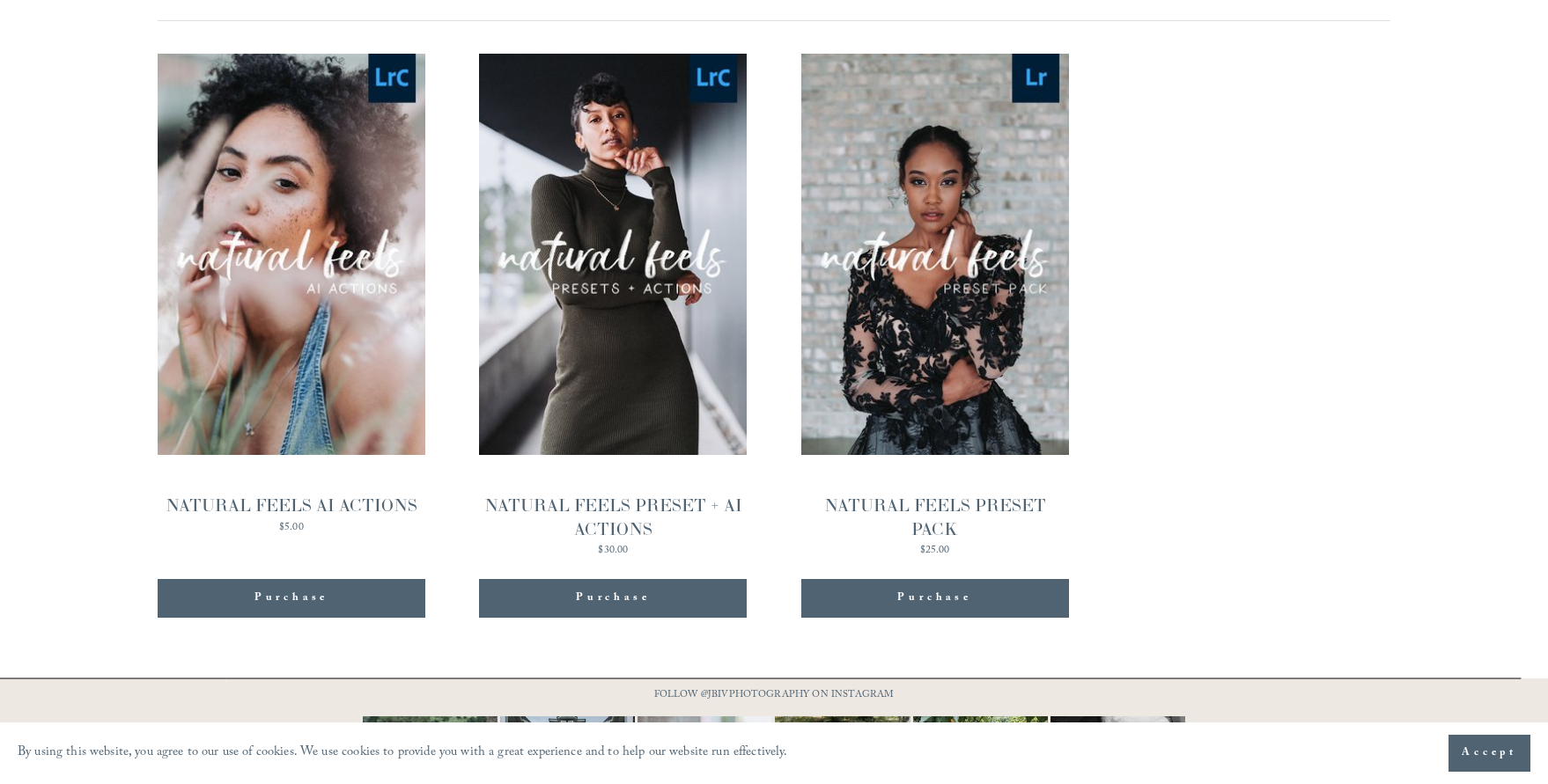
scroll to position [1824, 0]
